Goal: Register for event/course

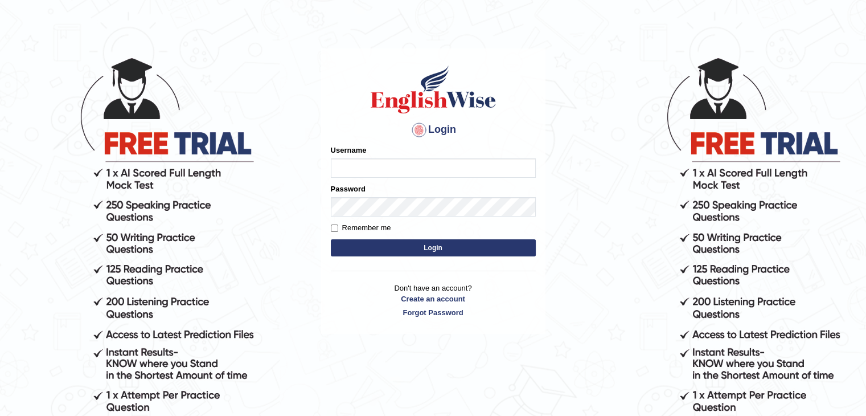
scroll to position [30, 0]
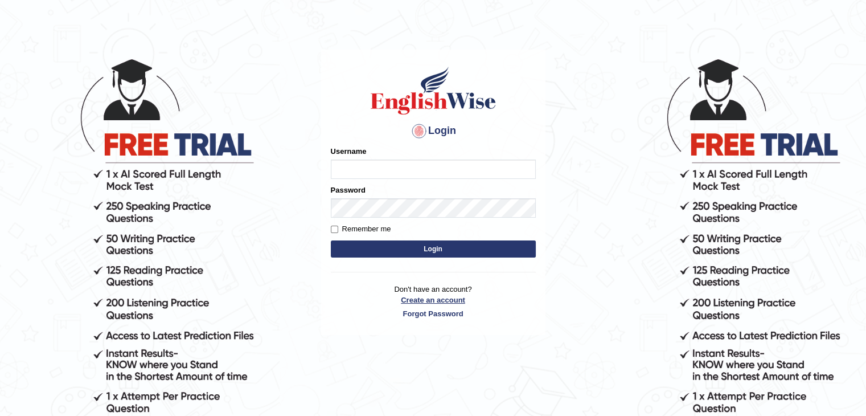
click at [446, 299] on p "Don't have an account? Create an account Forgot Password" at bounding box center [433, 301] width 205 height 35
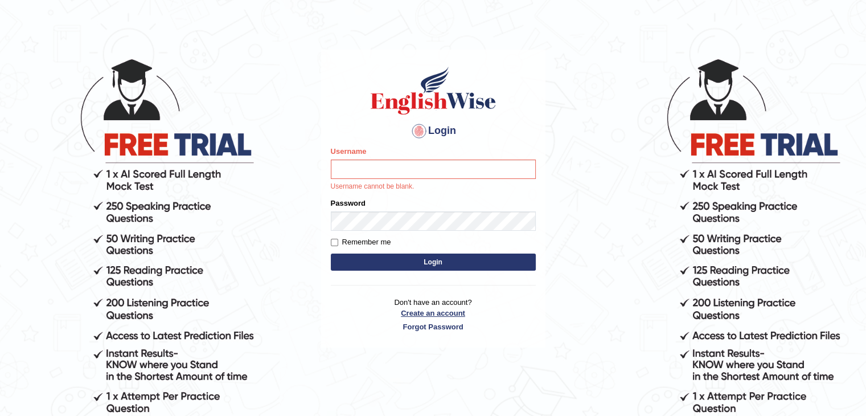
click at [452, 310] on link "Create an account" at bounding box center [433, 312] width 205 height 11
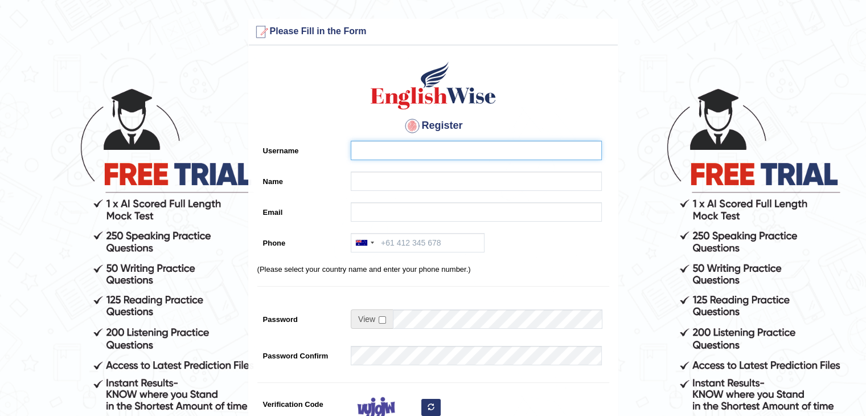
click at [393, 153] on input "Username" at bounding box center [476, 150] width 251 height 19
type input "juveriyamushtaq27@gmail.com"
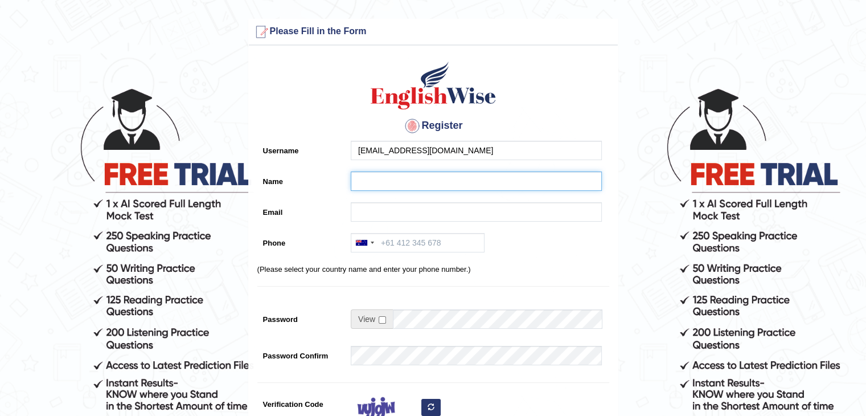
click at [381, 180] on input "Name" at bounding box center [476, 180] width 251 height 19
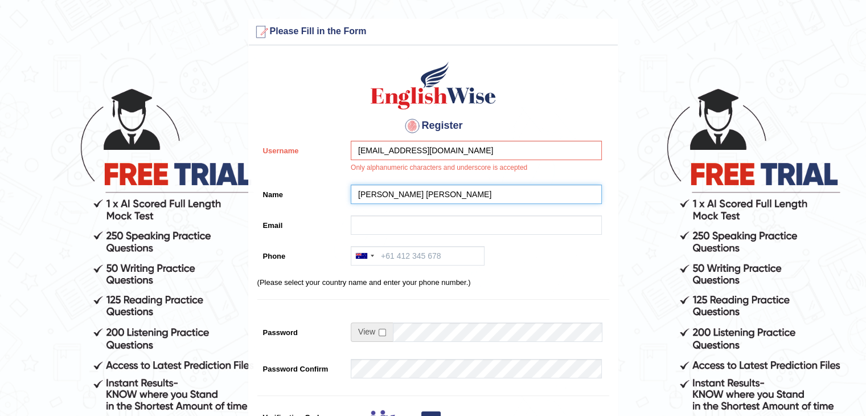
type input "juveriya shabnam"
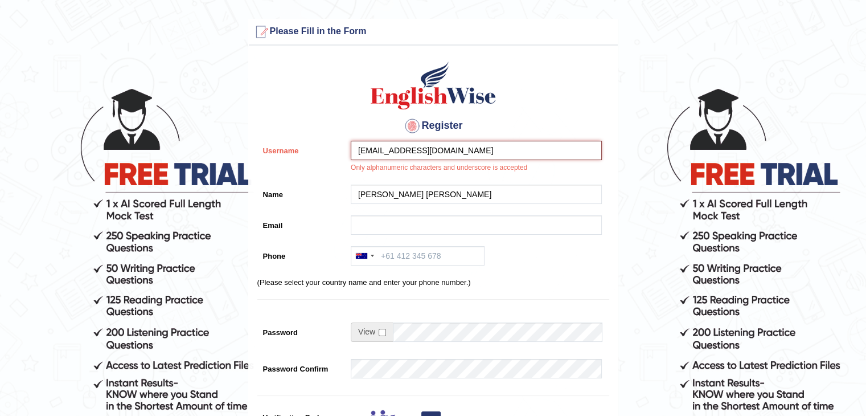
click at [489, 152] on input "juveriyamushtaq27@gmail.com" at bounding box center [476, 150] width 251 height 19
type input "juveriya shabnam"
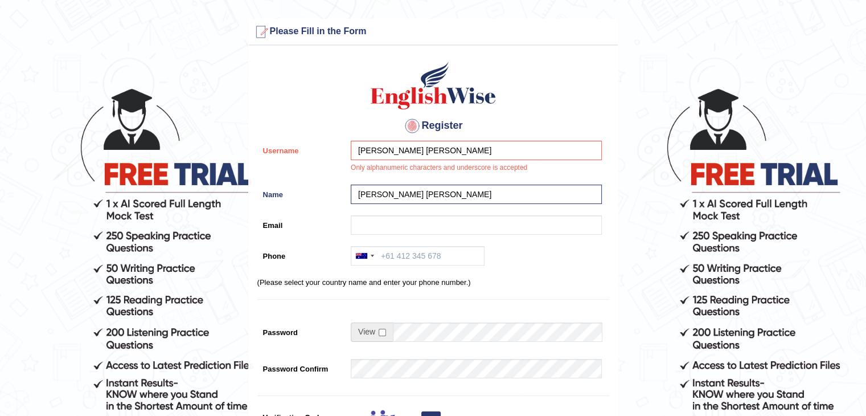
click at [417, 212] on div "Register Username juveriya shabnam Only alphanumeric characters and underscore …" at bounding box center [433, 295] width 369 height 489
click at [417, 221] on input "Email" at bounding box center [476, 224] width 251 height 19
type input "juveriyamushtaq27@gmail.com"
click at [365, 256] on div at bounding box center [361, 256] width 11 height 6
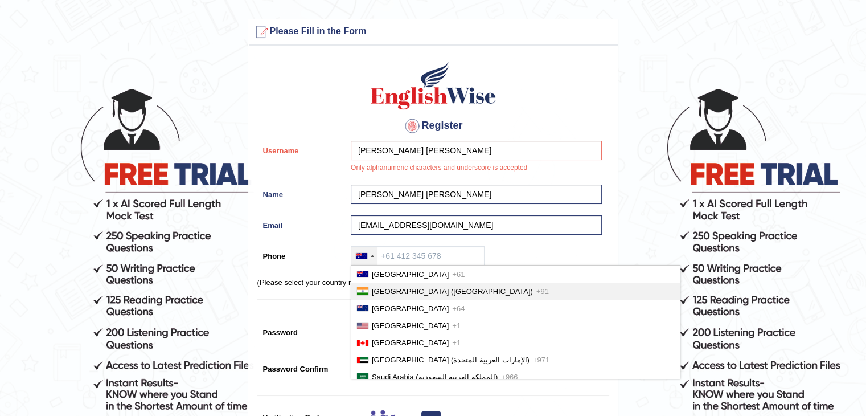
click at [372, 287] on span "India (भारत)" at bounding box center [452, 291] width 161 height 9
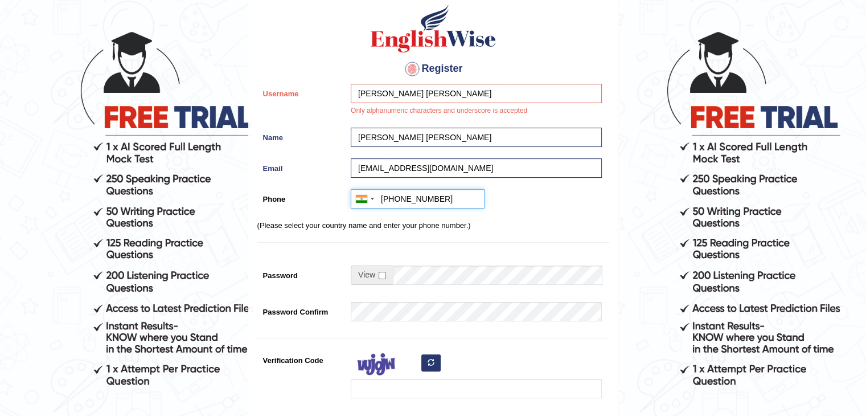
scroll to position [58, 0]
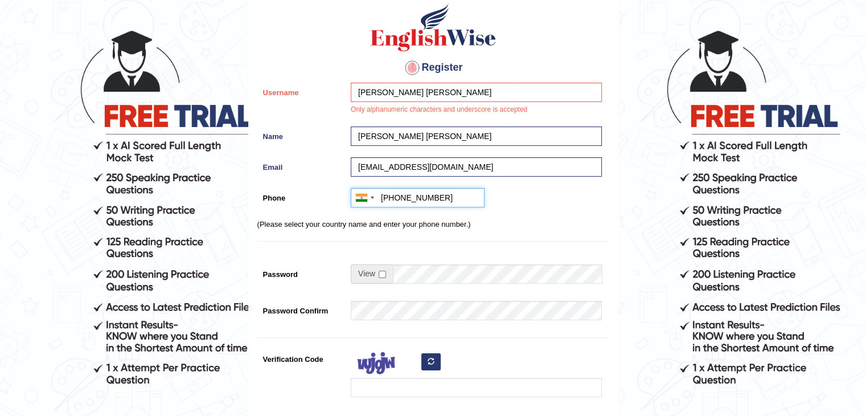
type input "+917207366380"
click at [384, 272] on input "checkbox" at bounding box center [382, 273] width 7 height 7
checkbox input "true"
click at [412, 272] on input "Password" at bounding box center [497, 273] width 209 height 19
click at [504, 282] on input "Password" at bounding box center [497, 273] width 209 height 19
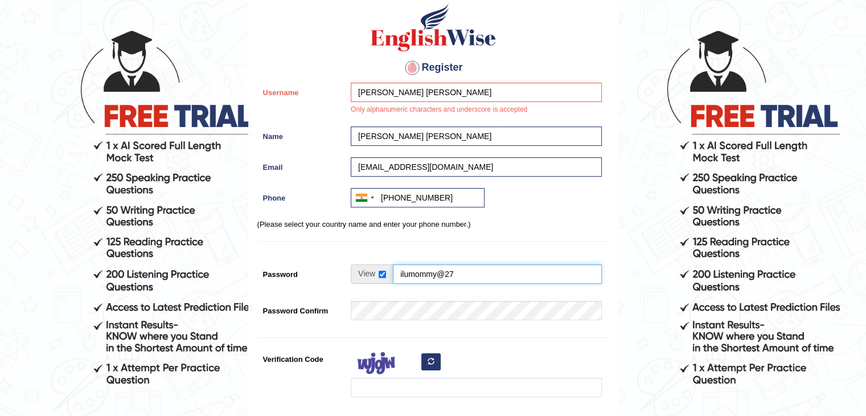
type input "ilumommy@27"
click at [465, 354] on div at bounding box center [473, 376] width 257 height 54
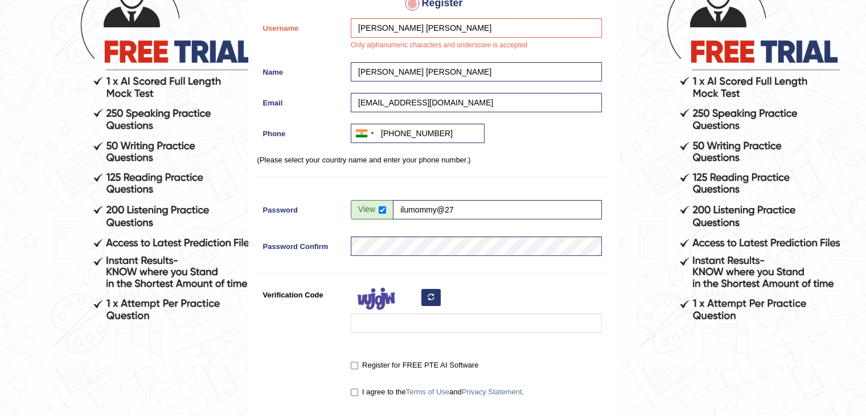
scroll to position [123, 0]
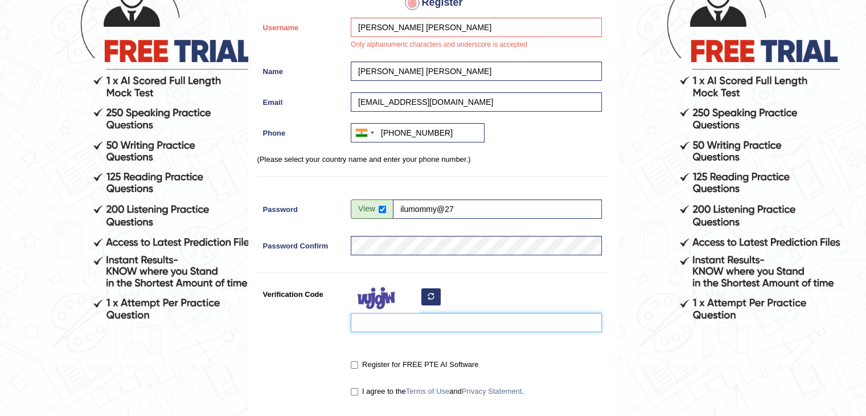
click at [380, 320] on input "Verification Code" at bounding box center [476, 322] width 251 height 19
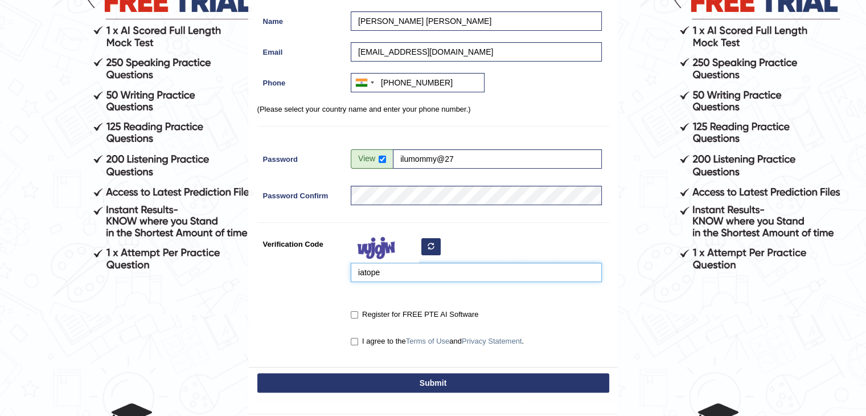
scroll to position [191, 0]
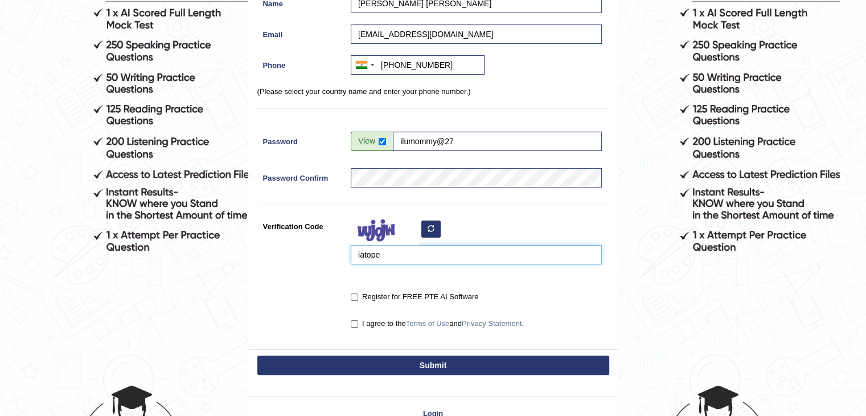
type input "iatope"
click at [439, 366] on button "Submit" at bounding box center [433, 364] width 352 height 19
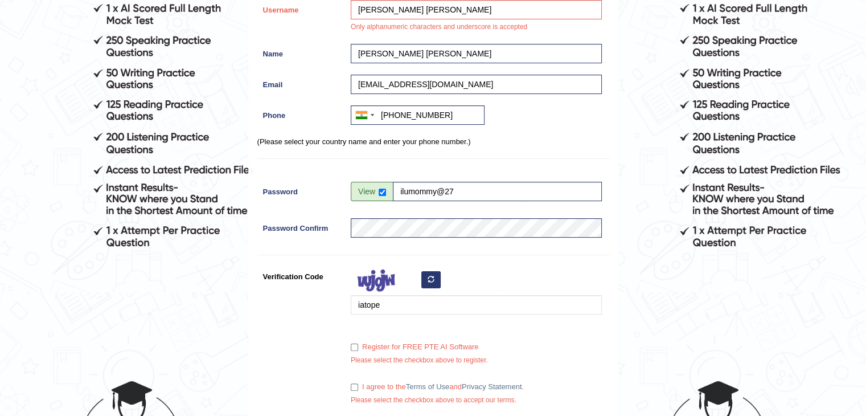
scroll to position [234, 0]
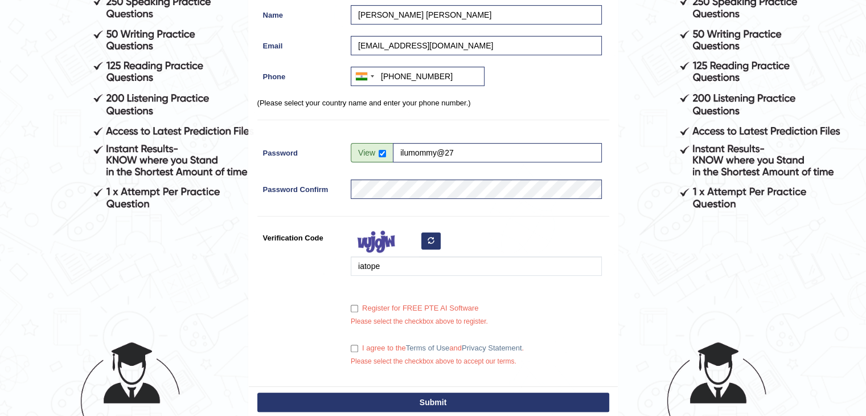
click at [356, 302] on label "Register for FREE PTE AI Software" at bounding box center [415, 307] width 128 height 11
click at [356, 305] on input "Register for FREE PTE AI Software" at bounding box center [354, 308] width 7 height 7
checkbox input "true"
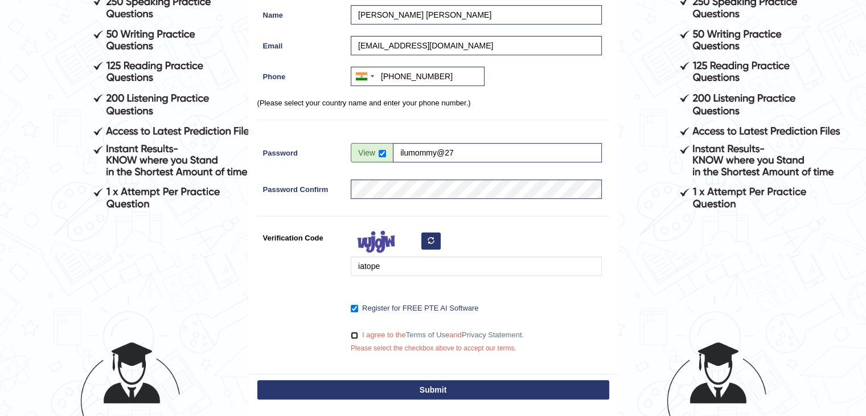
click at [352, 334] on input "I agree to the Terms of Use and Privacy Statement ." at bounding box center [354, 334] width 7 height 7
checkbox input "true"
click at [396, 385] on button "Submit" at bounding box center [433, 389] width 352 height 19
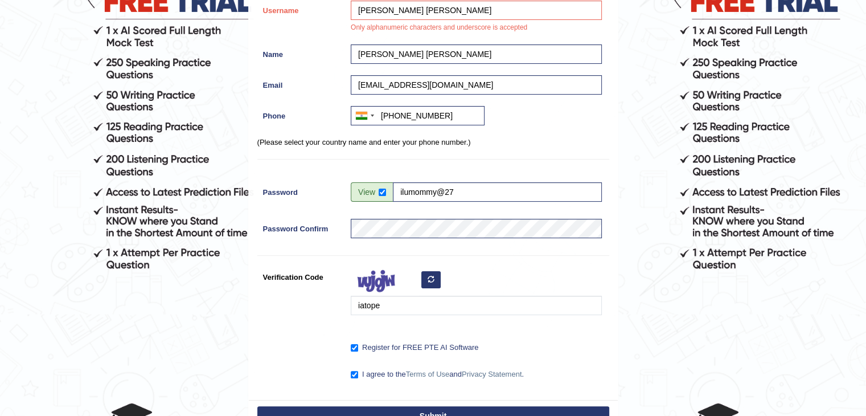
scroll to position [287, 0]
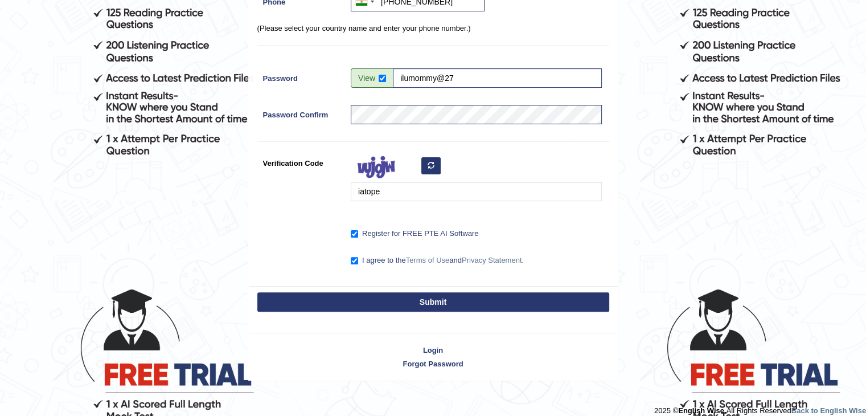
click at [442, 300] on button "Submit" at bounding box center [433, 301] width 352 height 19
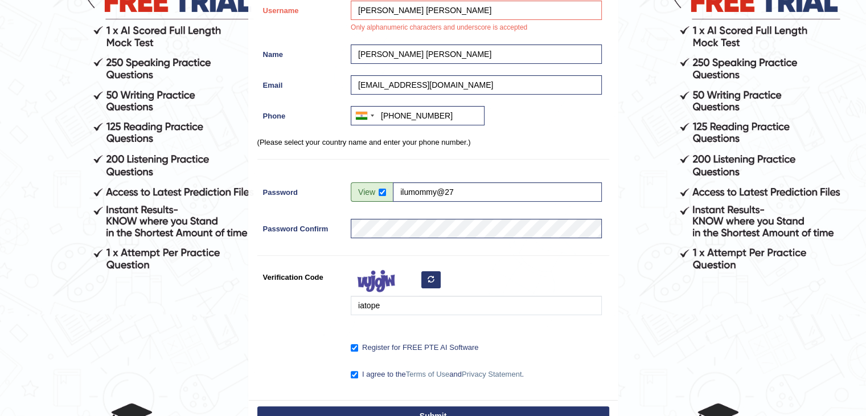
scroll to position [129, 0]
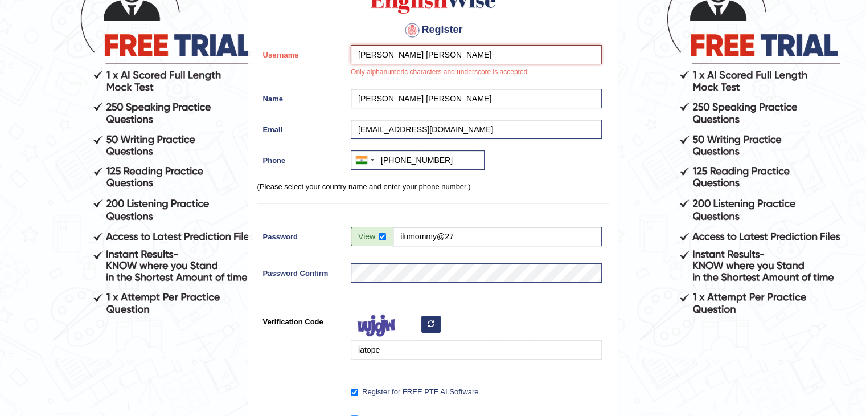
click at [385, 55] on input "[PERSON_NAME] [PERSON_NAME]" at bounding box center [476, 54] width 251 height 19
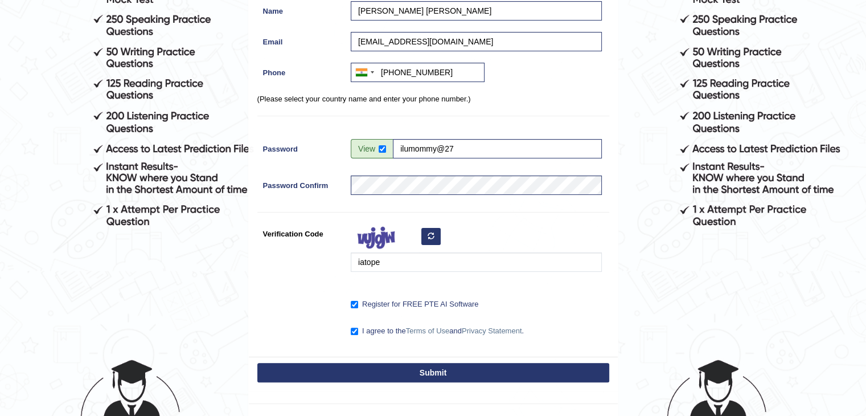
type input "juveriya_shabnam"
click at [413, 372] on button "Submit" at bounding box center [433, 372] width 352 height 19
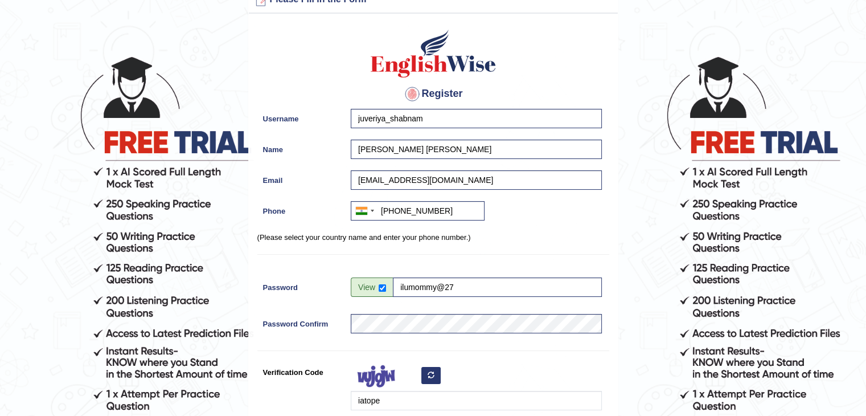
scroll to position [0, 0]
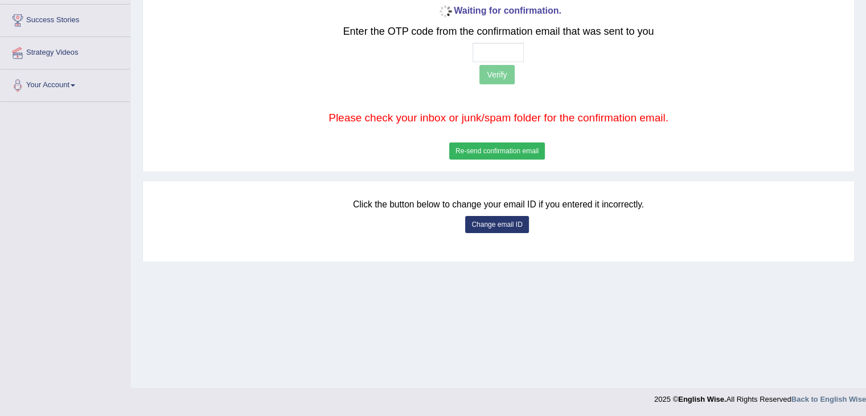
scroll to position [182, 0]
click at [495, 51] on input "text" at bounding box center [498, 51] width 51 height 19
type input "1 4 7 4"
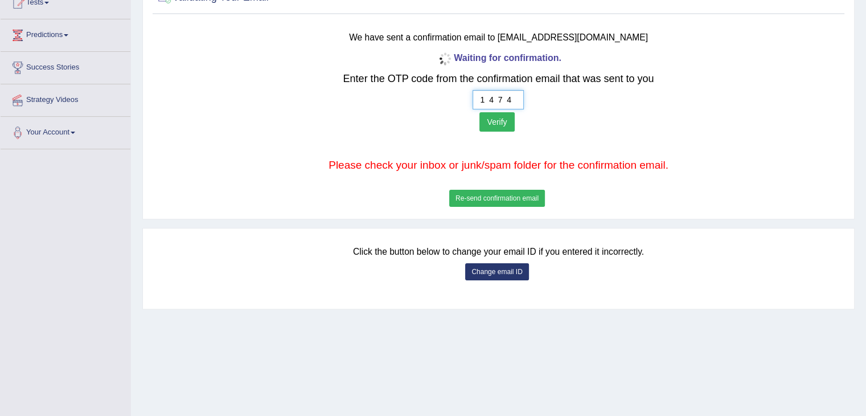
scroll to position [130, 0]
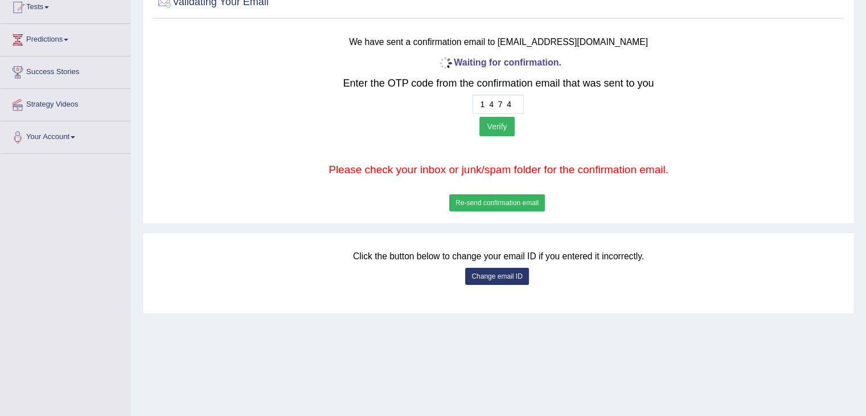
click at [500, 128] on button "Verify" at bounding box center [496, 126] width 35 height 19
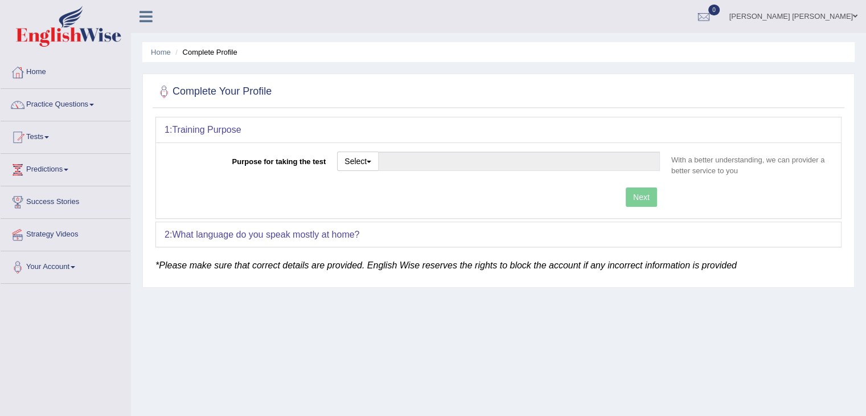
click at [94, 131] on link "Tests" at bounding box center [66, 135] width 130 height 28
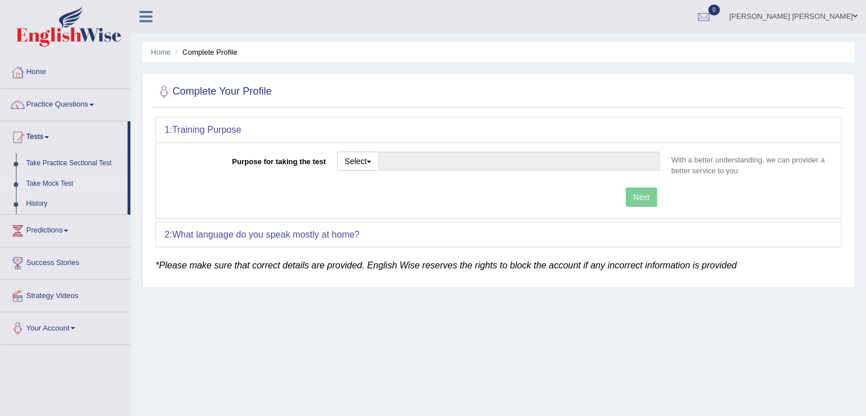
click at [75, 179] on link "Take Mock Test" at bounding box center [74, 184] width 106 height 20
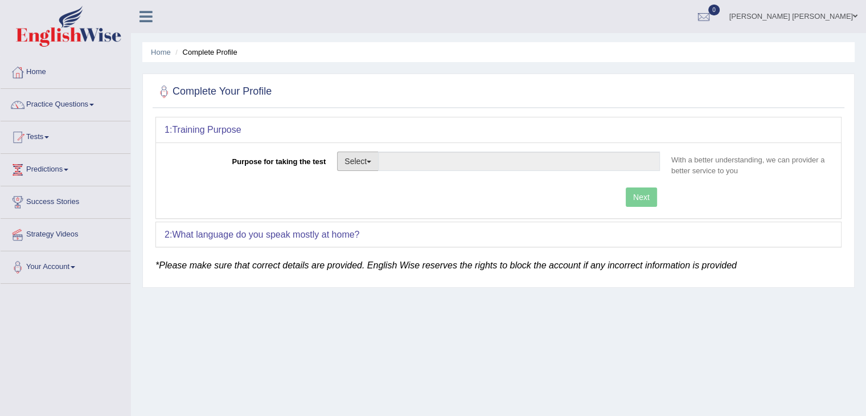
click at [371, 162] on span "button" at bounding box center [369, 162] width 5 height 2
click at [374, 186] on link "Student Visa" at bounding box center [388, 185] width 101 height 15
type input "Student Visa"
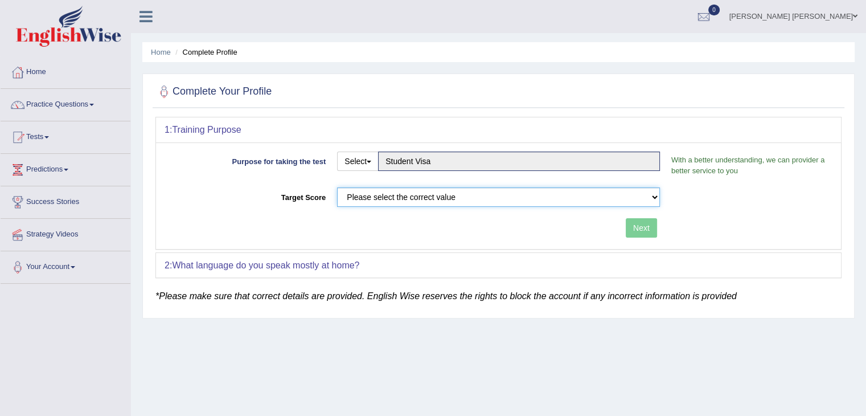
click at [503, 189] on select "Please select the correct value 50 (6 bands) 58 (6.5 bands) 65 (7 bands) 79 (8 …" at bounding box center [498, 196] width 323 height 19
select select "65"
click at [337, 187] on select "Please select the correct value 50 (6 bands) 58 (6.5 bands) 65 (7 bands) 79 (8 …" at bounding box center [498, 196] width 323 height 19
click at [632, 225] on button "Next" at bounding box center [641, 227] width 31 height 19
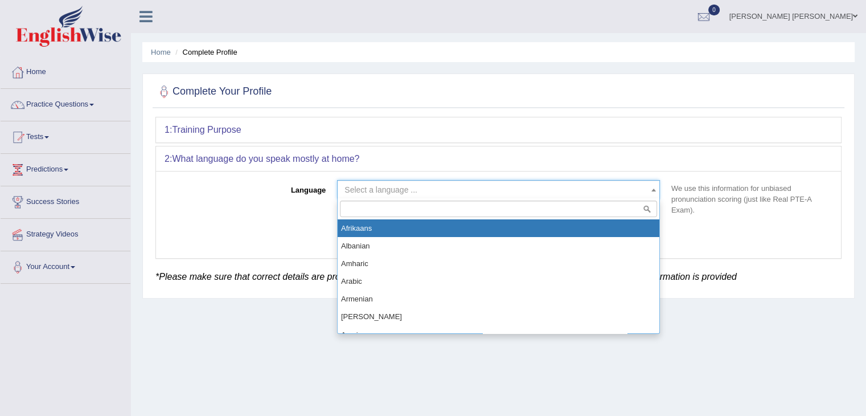
click at [579, 182] on span "Select a language ..." at bounding box center [498, 189] width 323 height 19
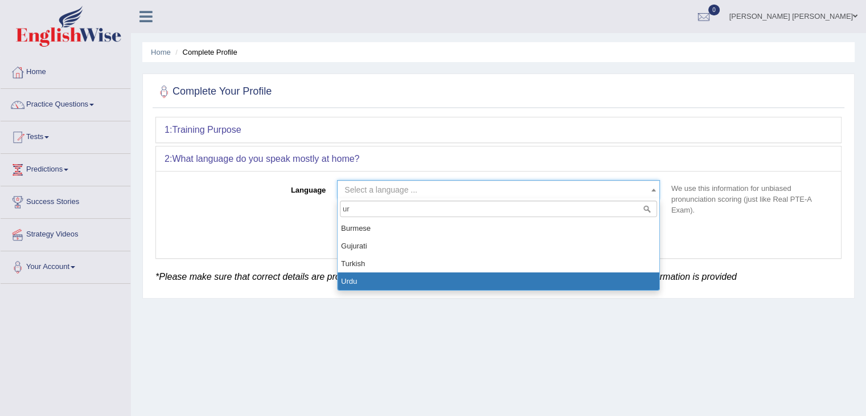
type input "ur"
select select "Urdu"
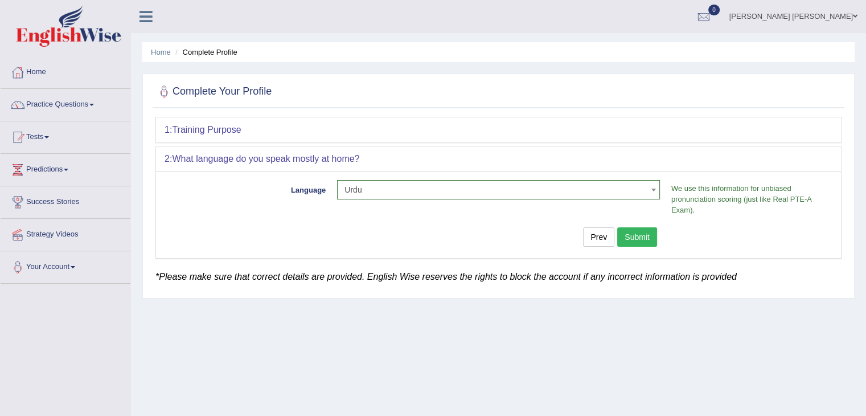
click at [635, 231] on button "Submit" at bounding box center [637, 236] width 40 height 19
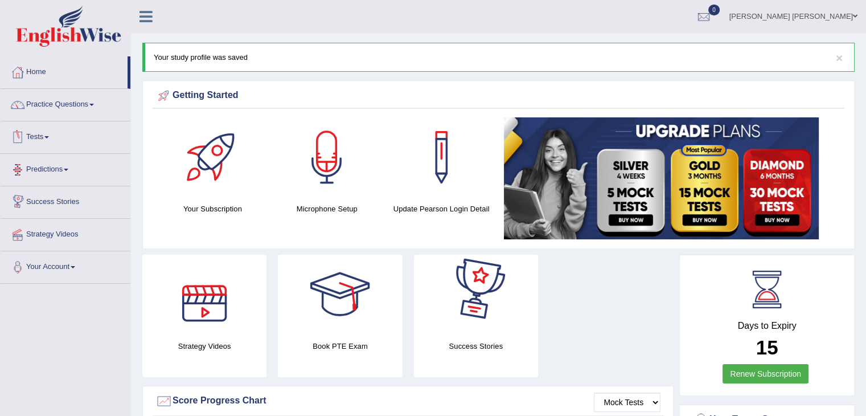
click at [71, 134] on link "Tests" at bounding box center [66, 135] width 130 height 28
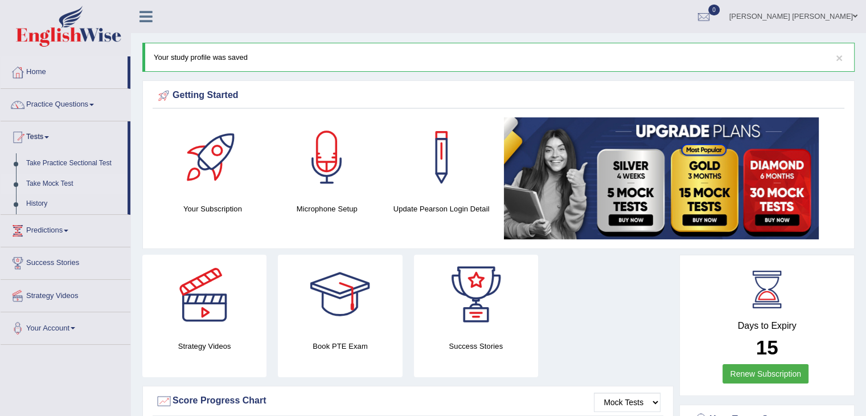
click at [70, 184] on link "Take Mock Test" at bounding box center [74, 184] width 106 height 20
